Goal: Task Accomplishment & Management: Manage account settings

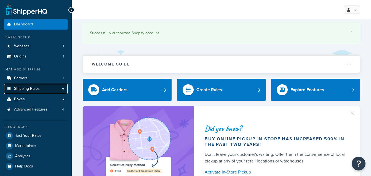
click at [50, 86] on link "Shipping Rules" at bounding box center [35, 89] width 63 height 10
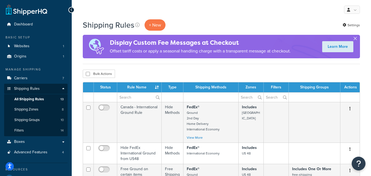
click at [356, 39] on button "button" at bounding box center [354, 39] width 1 height 1
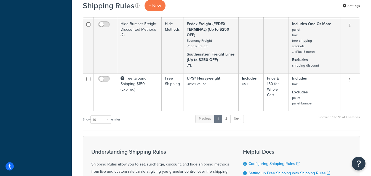
scroll to position [342, 0]
click at [227, 118] on link "2" at bounding box center [226, 118] width 9 height 8
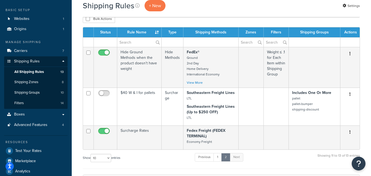
scroll to position [29, 0]
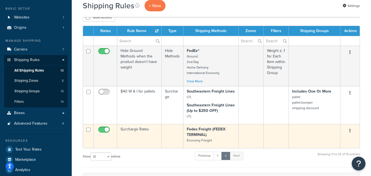
click at [141, 131] on td "Surcharge Rates" at bounding box center [139, 136] width 44 height 24
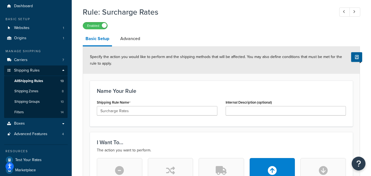
scroll to position [18, 0]
click at [129, 39] on link "Advanced" at bounding box center [130, 38] width 25 height 13
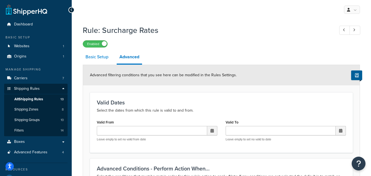
click at [97, 55] on link "Basic Setup" at bounding box center [97, 56] width 28 height 13
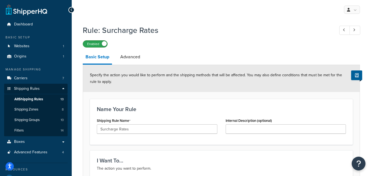
click at [101, 44] on label "Enabled" at bounding box center [95, 44] width 24 height 7
click at [163, 40] on div "Disabled" at bounding box center [221, 44] width 277 height 8
click at [71, 10] on icon at bounding box center [71, 10] width 2 height 4
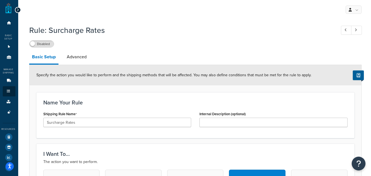
click at [15, 9] on div at bounding box center [18, 10] width 6 height 6
click at [199, 31] on h1 "Rule: Surcharge Rates" at bounding box center [179, 30] width 301 height 11
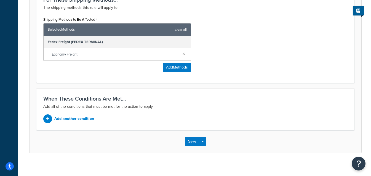
scroll to position [311, 0]
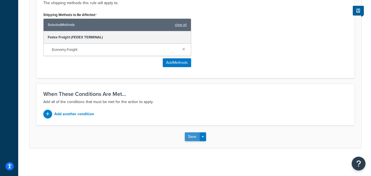
click at [194, 133] on button "Save" at bounding box center [192, 136] width 15 height 9
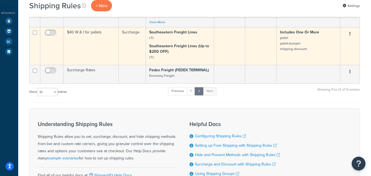
scroll to position [116, 0]
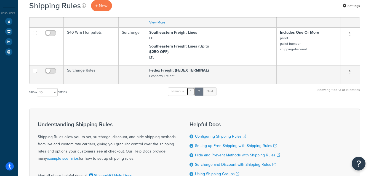
click at [191, 92] on link "1" at bounding box center [191, 91] width 8 height 8
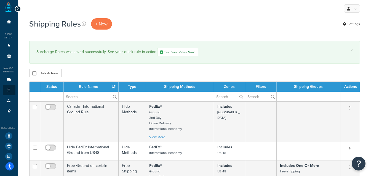
scroll to position [0, 0]
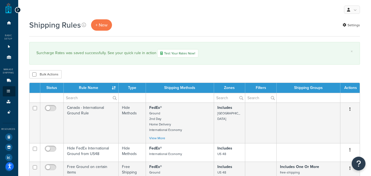
click at [18, 10] on icon at bounding box center [18, 10] width 2 height 4
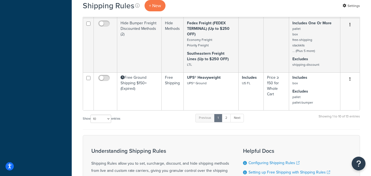
scroll to position [376, 0]
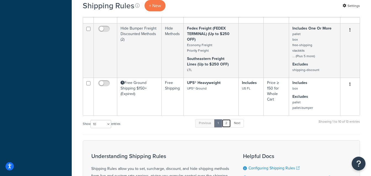
click at [226, 119] on link "2" at bounding box center [226, 123] width 9 height 8
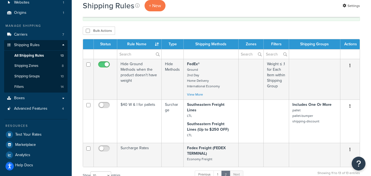
scroll to position [41, 0]
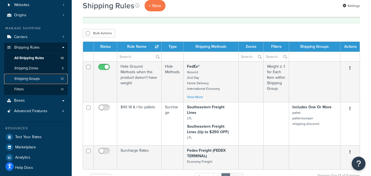
click at [32, 77] on span "Shipping Groups" at bounding box center [26, 78] width 25 height 5
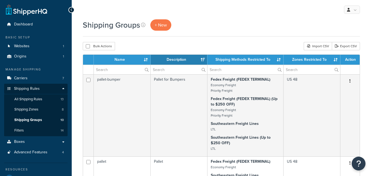
select select "15"
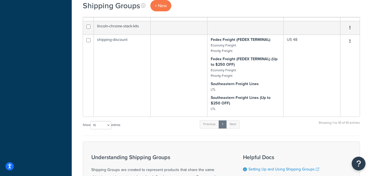
scroll to position [469, 0]
